Goal: Navigation & Orientation: Find specific page/section

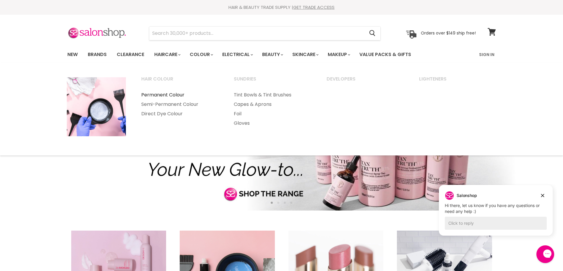
click at [175, 94] on link "Permanent Colour" at bounding box center [180, 94] width 92 height 9
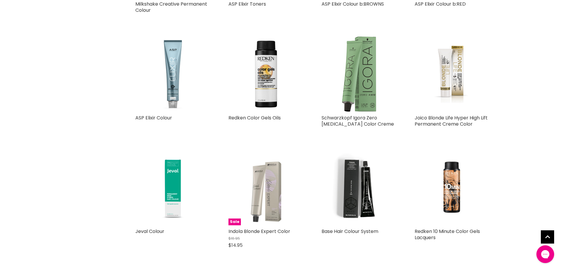
scroll to position [266, 0]
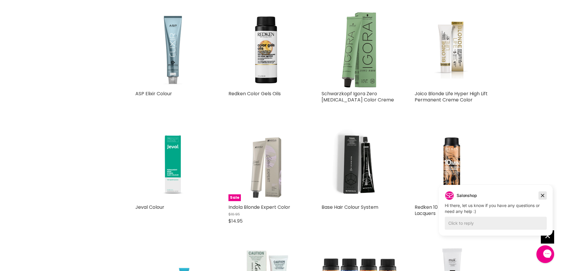
click at [545, 196] on icon "Dismiss campaign" at bounding box center [542, 195] width 6 height 7
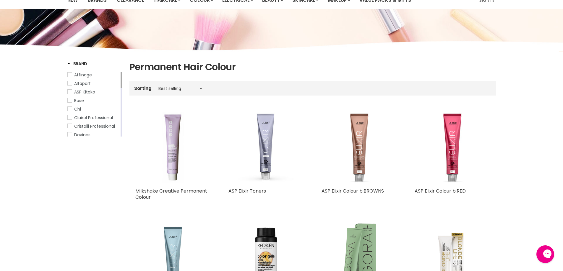
scroll to position [0, 0]
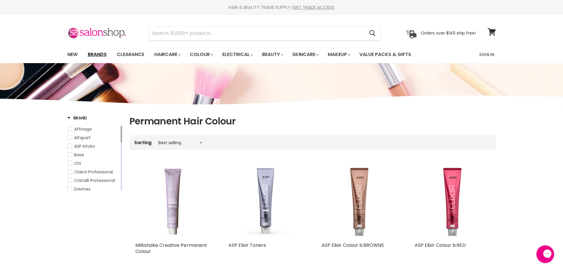
click at [104, 54] on link "Brands" at bounding box center [97, 54] width 28 height 12
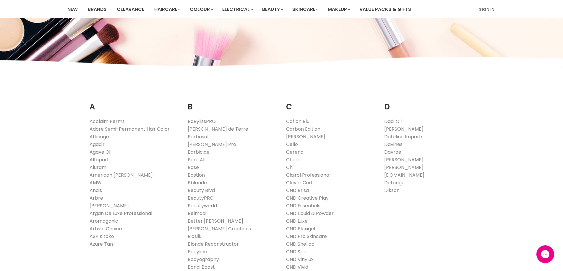
scroll to position [59, 0]
